Goal: Check status: Check status

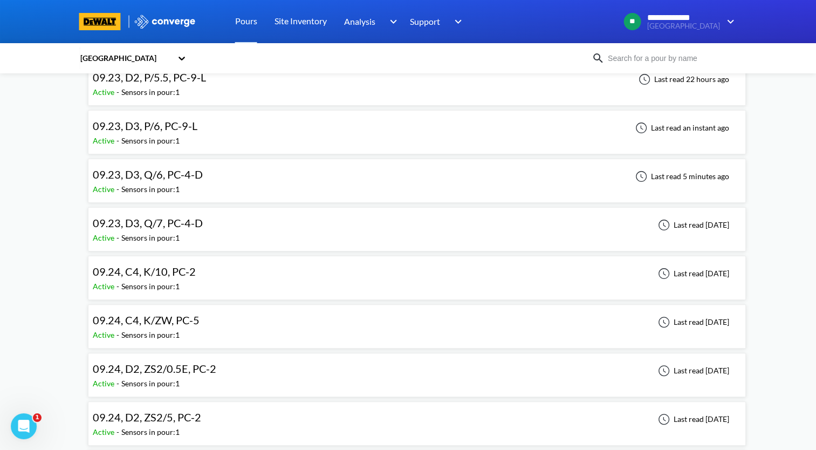
scroll to position [270, 0]
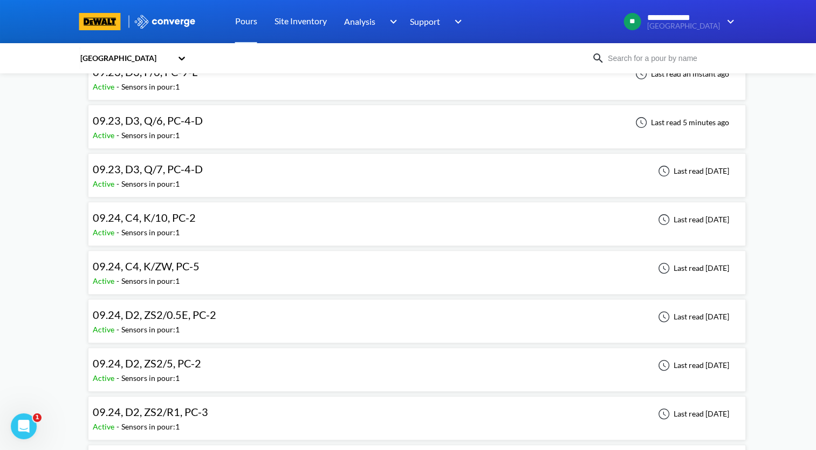
click at [246, 133] on div "09.23, D3, Q/6, PC-4-D Active - Sensors in pour: 1 Last read 5 minutes ago" at bounding box center [417, 127] width 649 height 35
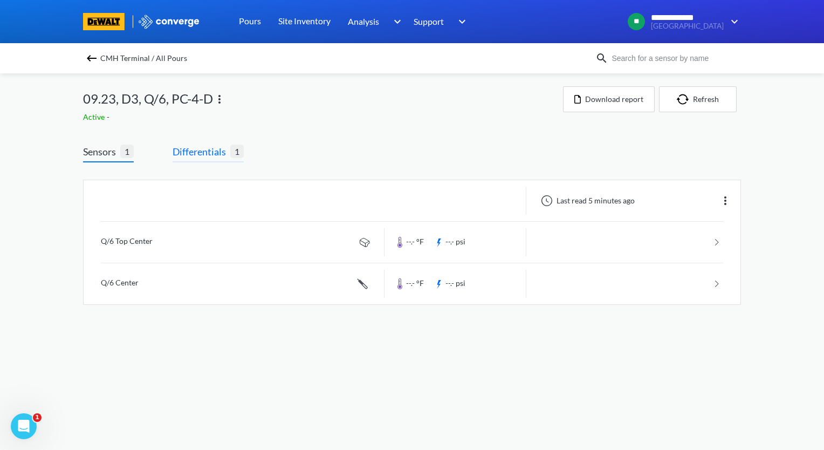
click at [213, 154] on span "Differentials" at bounding box center [202, 151] width 58 height 15
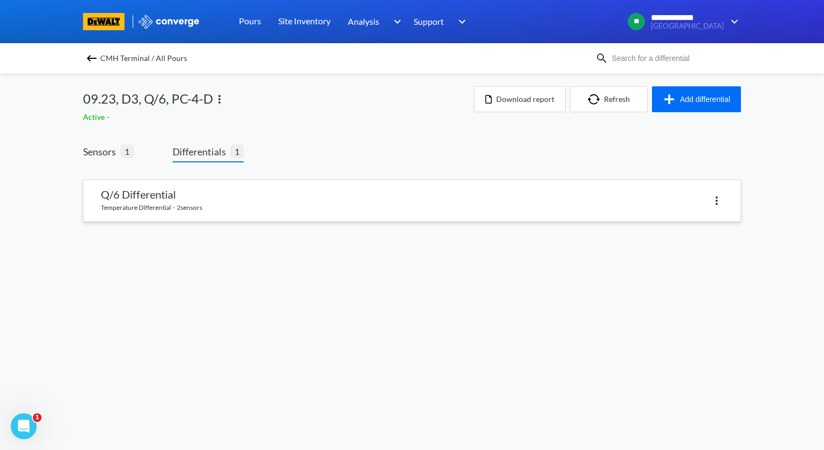
click at [200, 197] on link at bounding box center [412, 200] width 657 height 41
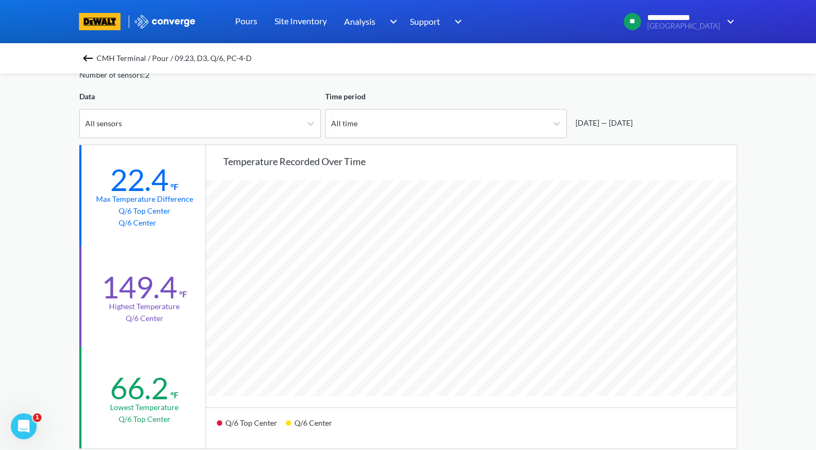
scroll to position [903, 816]
click at [92, 56] on img at bounding box center [87, 58] width 13 height 13
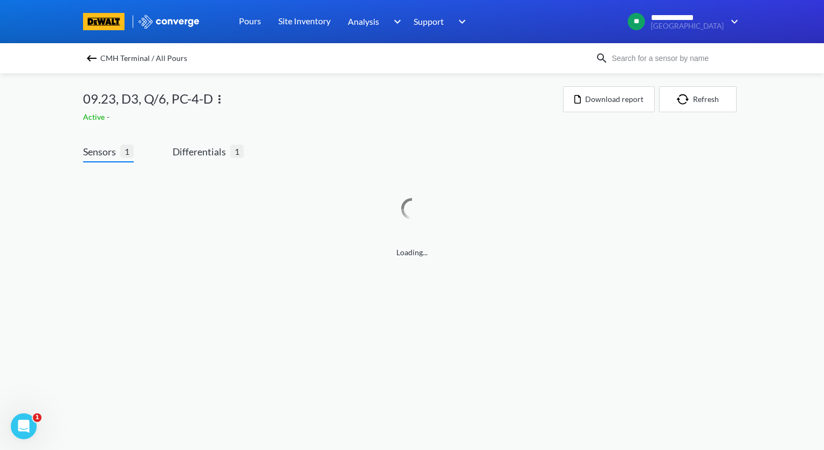
click at [90, 54] on img at bounding box center [91, 58] width 13 height 13
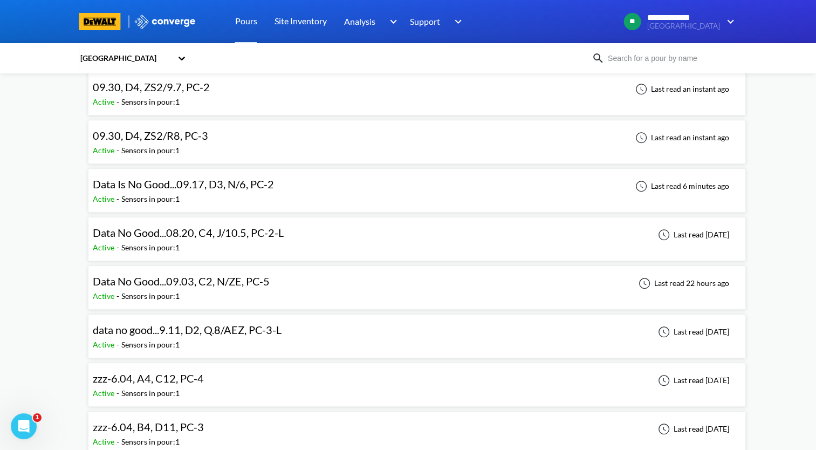
scroll to position [863, 0]
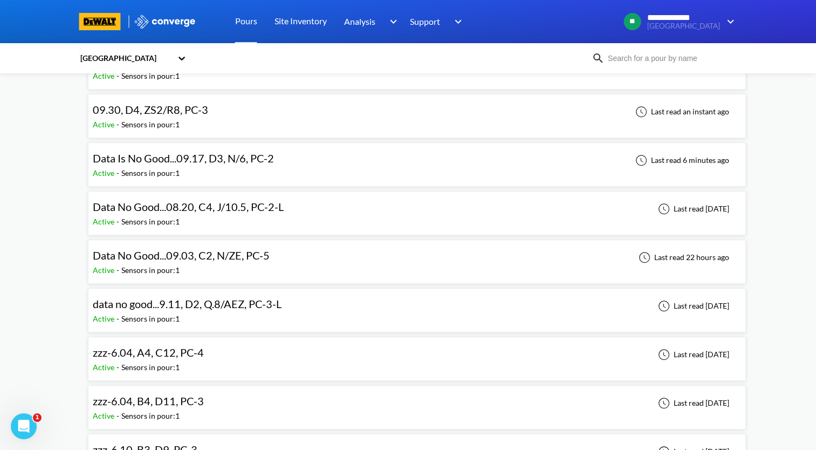
click at [202, 344] on div "zzz-6.04, A4, C12, PC-4" at bounding box center [151, 352] width 117 height 17
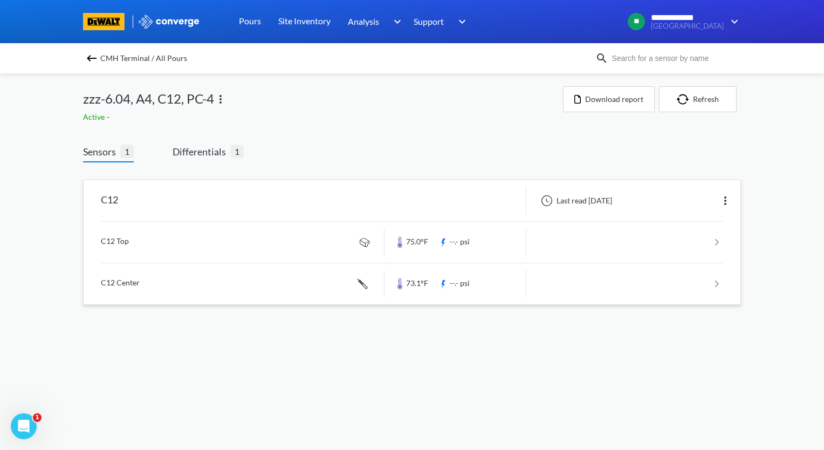
click at [725, 203] on img at bounding box center [725, 200] width 13 height 13
click at [699, 202] on div "Edit" at bounding box center [697, 200] width 69 height 21
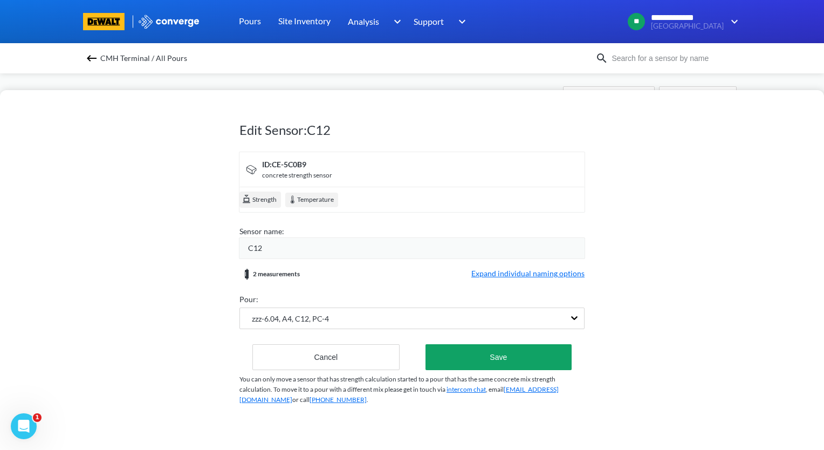
click at [548, 275] on span "Expand individual naming options" at bounding box center [528, 274] width 113 height 13
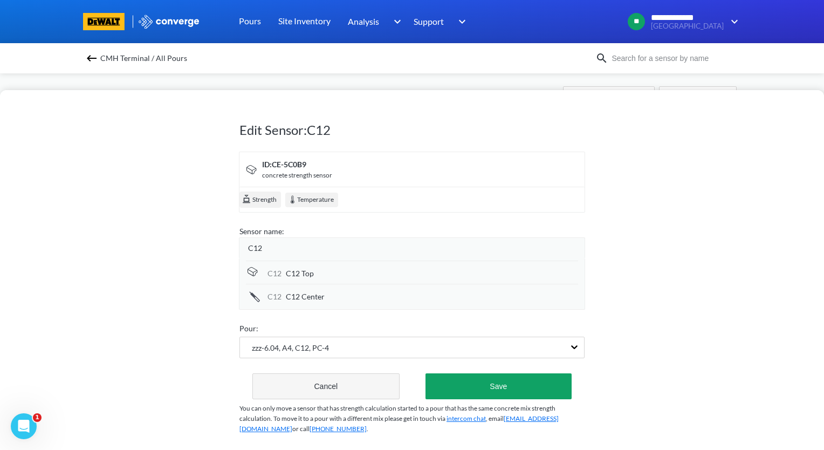
click at [357, 377] on button "Cancel" at bounding box center [326, 386] width 147 height 26
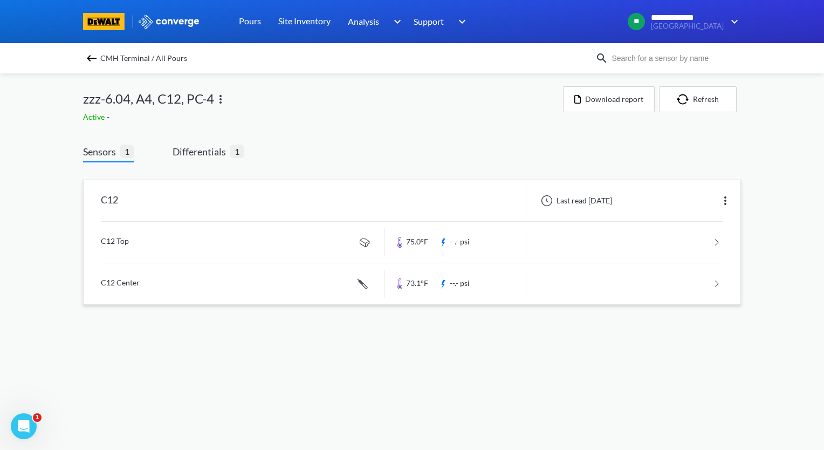
click at [223, 104] on img at bounding box center [220, 99] width 13 height 13
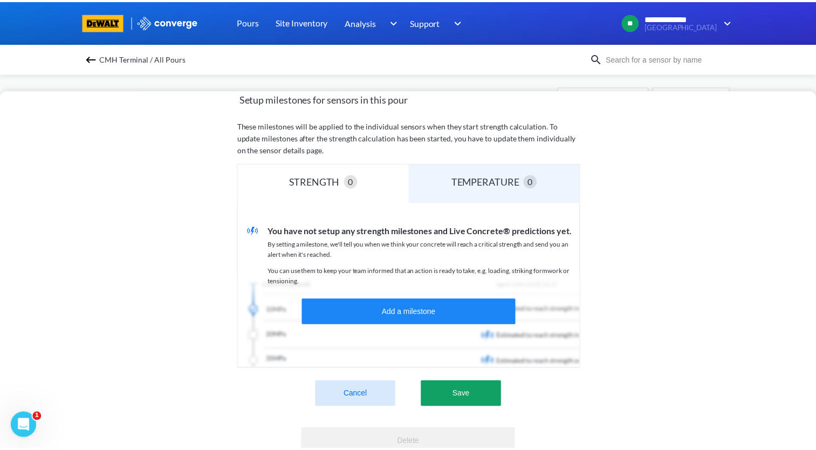
scroll to position [267, 0]
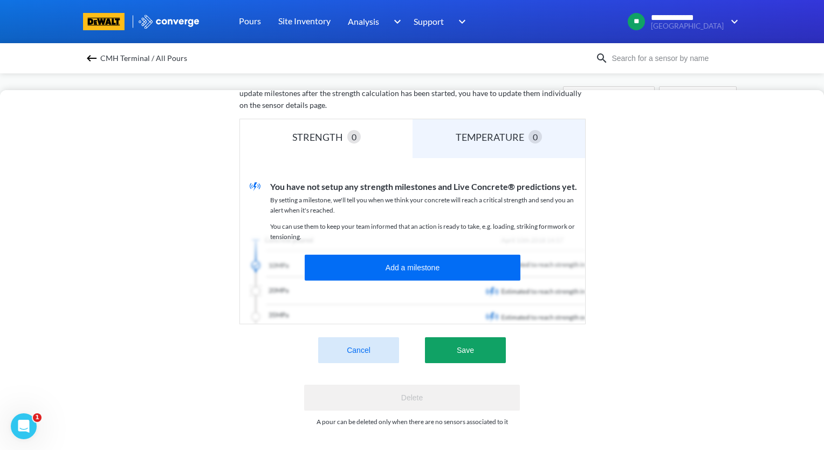
click at [371, 349] on button "Cancel" at bounding box center [358, 350] width 81 height 26
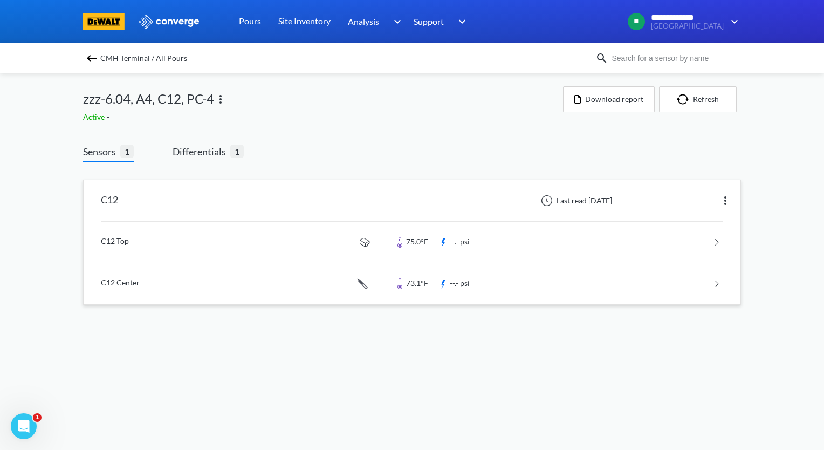
click at [90, 59] on img at bounding box center [91, 58] width 13 height 13
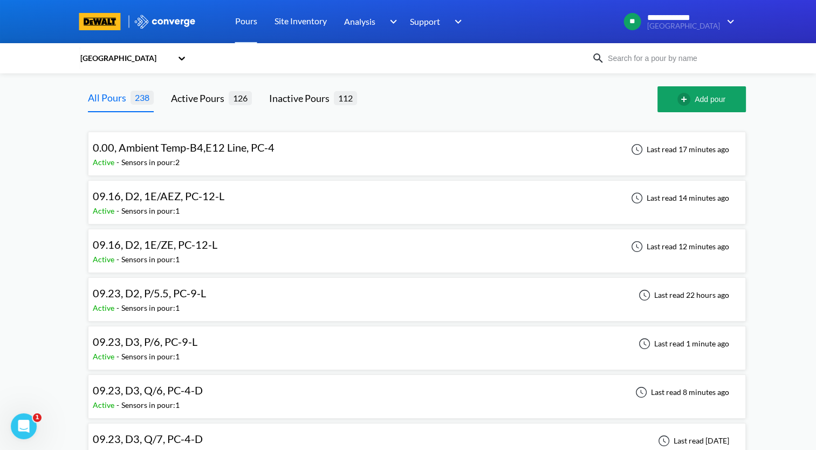
drag, startPoint x: 229, startPoint y: 204, endPoint x: 50, endPoint y: 195, distance: 179.9
click at [242, 156] on div "Active - Sensors in pour: 2" at bounding box center [186, 162] width 187 height 12
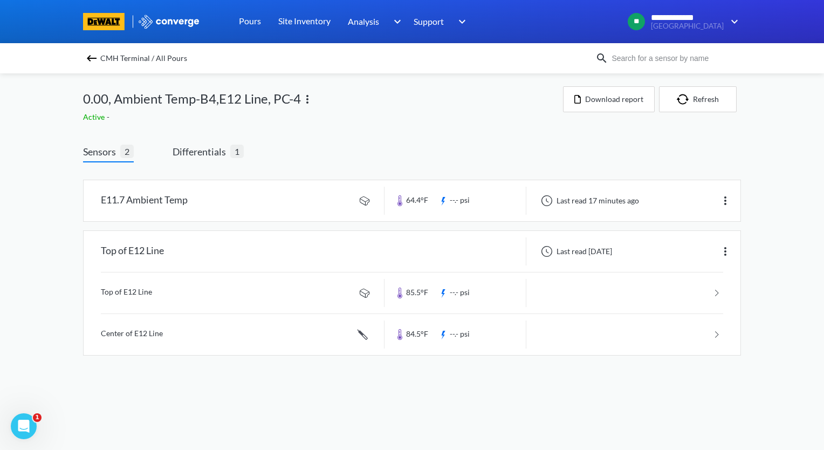
drag, startPoint x: 366, startPoint y: 202, endPoint x: 343, endPoint y: 202, distance: 23.2
click at [343, 202] on link at bounding box center [412, 200] width 657 height 41
click at [88, 57] on img at bounding box center [91, 58] width 13 height 13
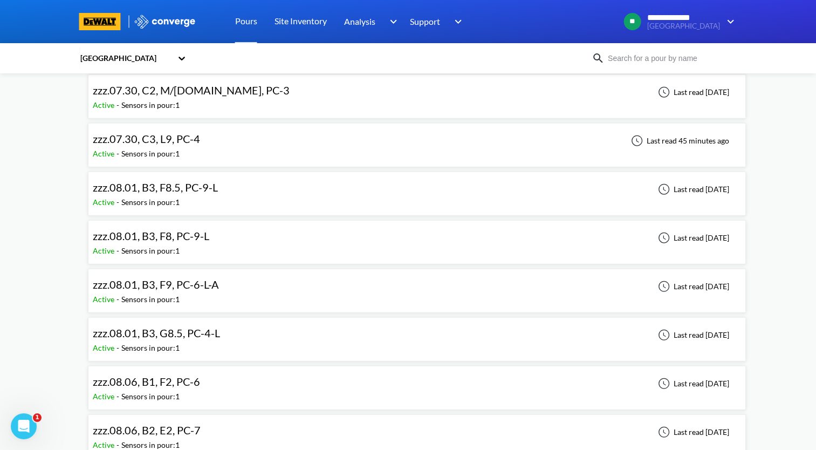
scroll to position [2644, 0]
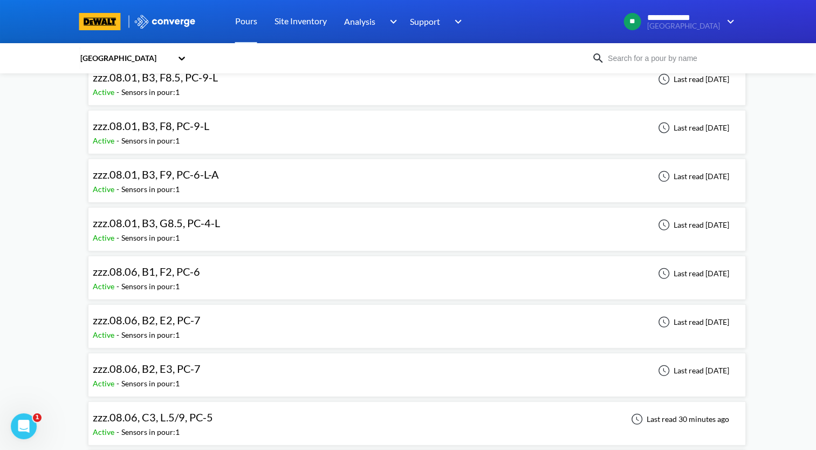
click at [112, 136] on span "Active" at bounding box center [105, 140] width 24 height 9
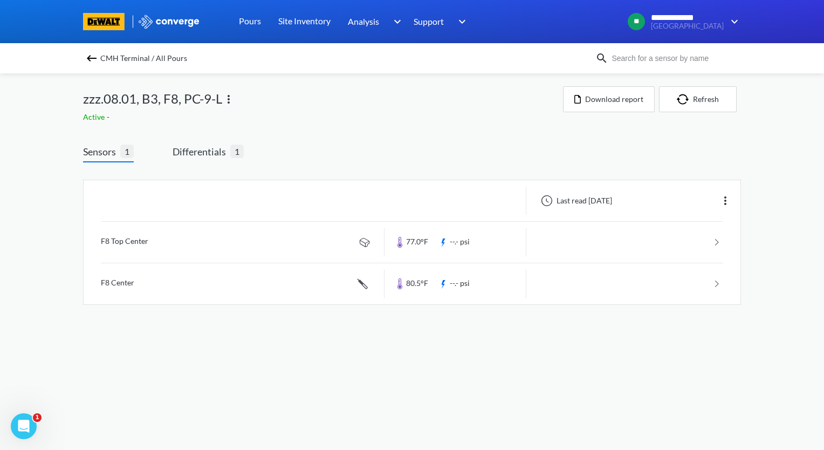
click at [88, 59] on img at bounding box center [91, 58] width 13 height 13
